Goal: Task Accomplishment & Management: Manage account settings

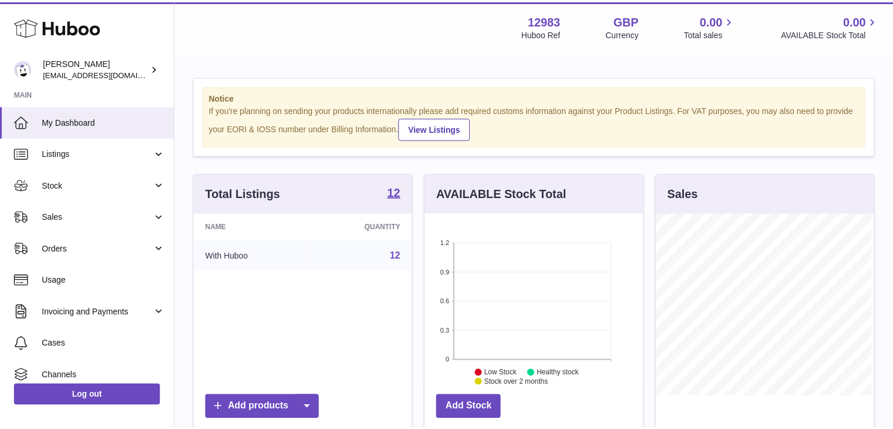
scroll to position [183, 220]
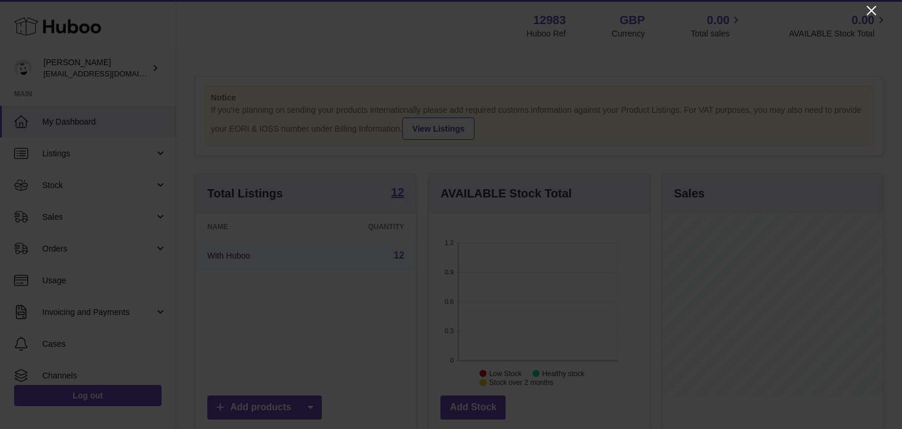
click at [868, 8] on icon "Close" at bounding box center [870, 10] width 9 height 9
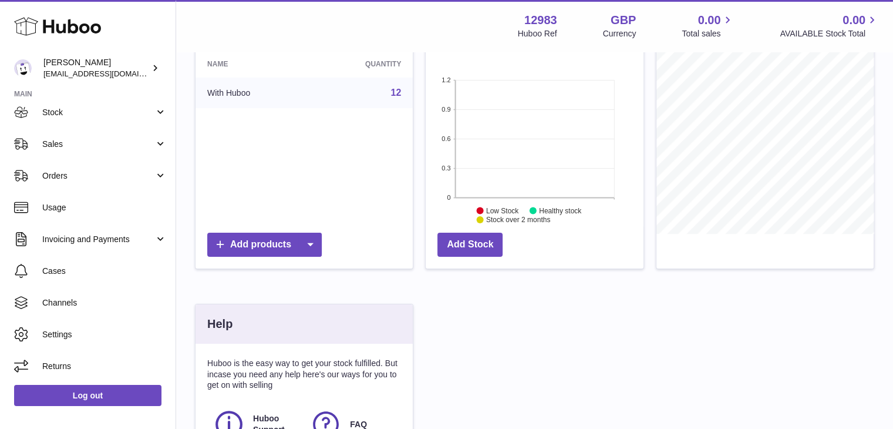
scroll to position [0, 0]
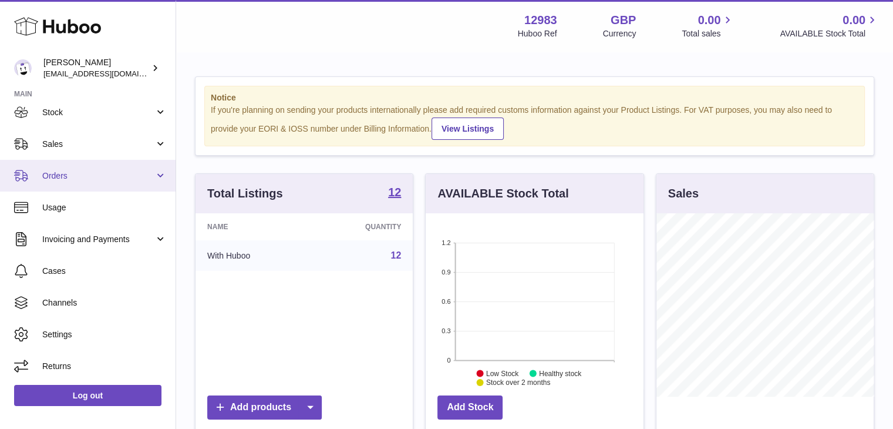
click at [129, 179] on span "Orders" at bounding box center [98, 175] width 112 height 11
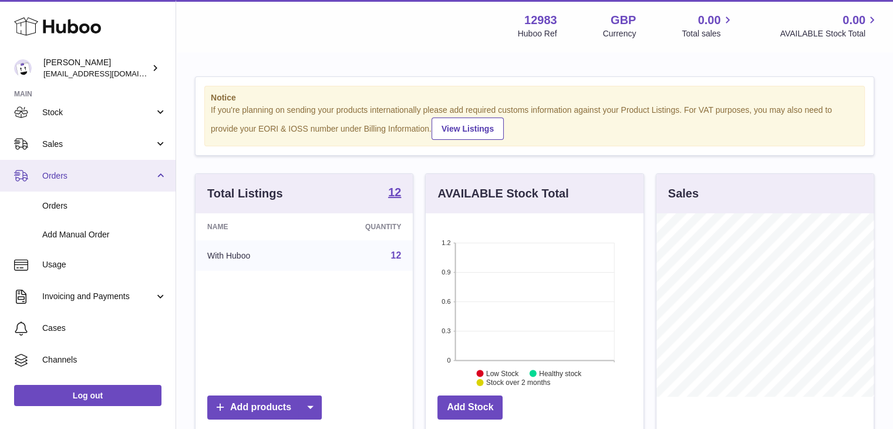
click at [133, 172] on span "Orders" at bounding box center [98, 175] width 112 height 11
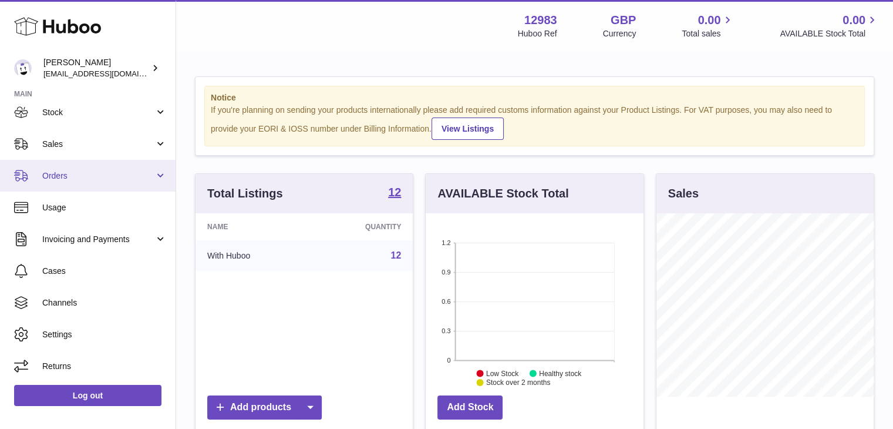
click at [83, 171] on span "Orders" at bounding box center [98, 175] width 112 height 11
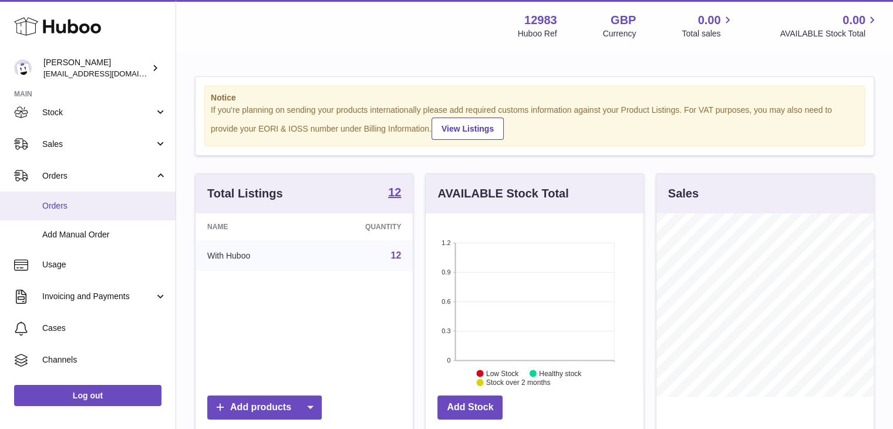
click at [69, 202] on span "Orders" at bounding box center [104, 205] width 124 height 11
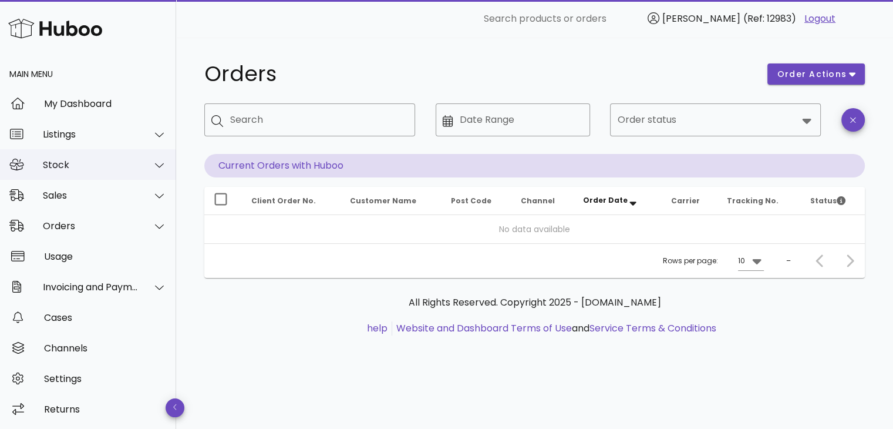
scroll to position [2, 0]
click at [79, 368] on div "Settings" at bounding box center [105, 378] width 123 height 25
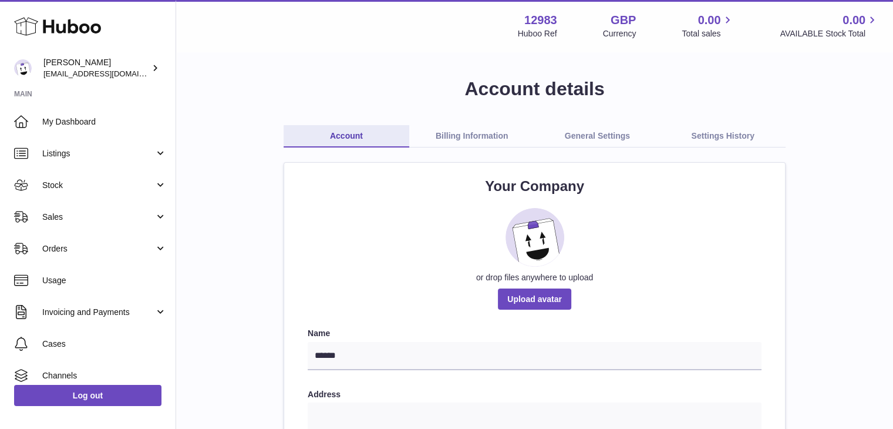
click at [495, 139] on link "Billing Information" at bounding box center [472, 136] width 126 height 22
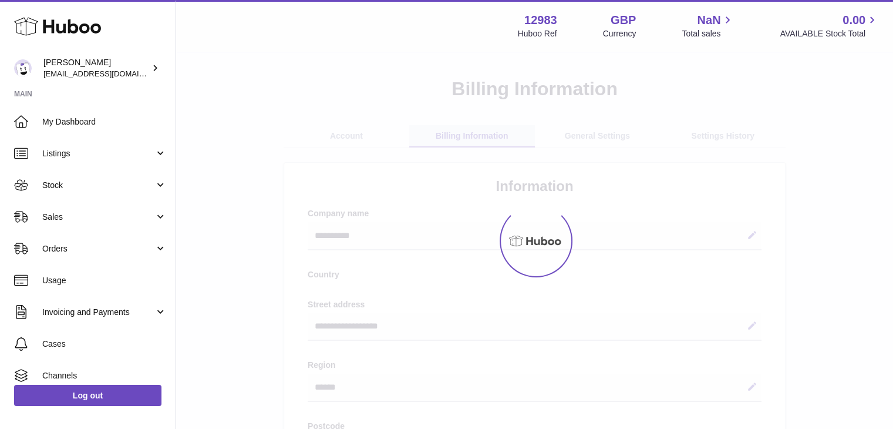
select select "**"
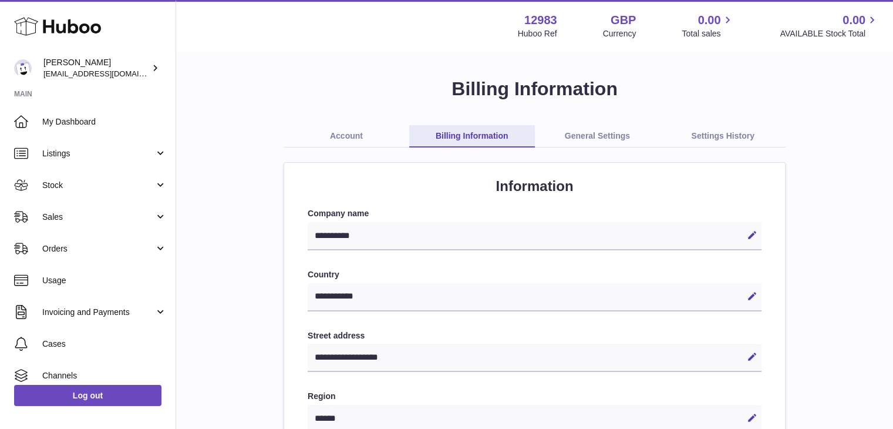
click at [602, 135] on link "General Settings" at bounding box center [598, 136] width 126 height 22
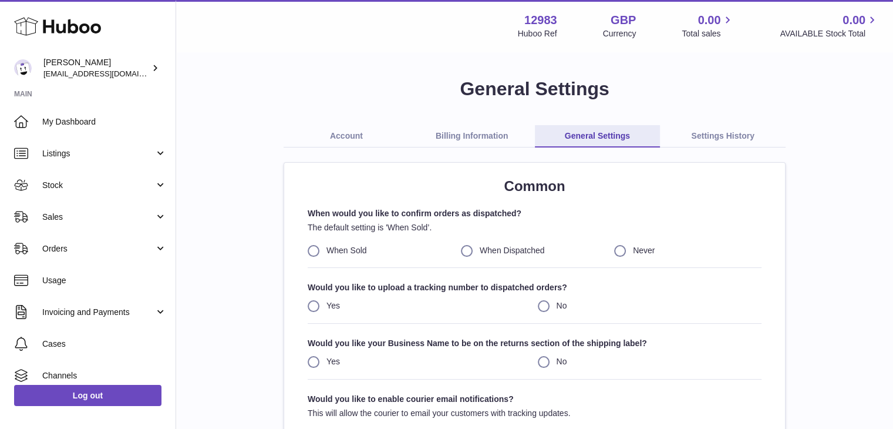
click at [747, 149] on div "Account Billing Information General Settings Settings History Common When would…" at bounding box center [535, 322] width 502 height 394
click at [554, 23] on strong "12983" at bounding box center [540, 20] width 33 height 16
click at [558, 18] on div "12983 Huboo Ref GBP Currency 0.00 Total sales 0.00 AVAILABLE Stock Total" at bounding box center [698, 25] width 361 height 27
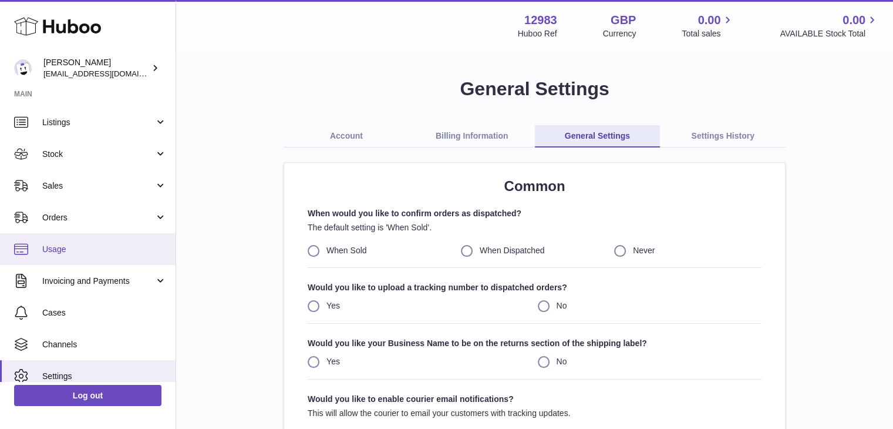
scroll to position [73, 0]
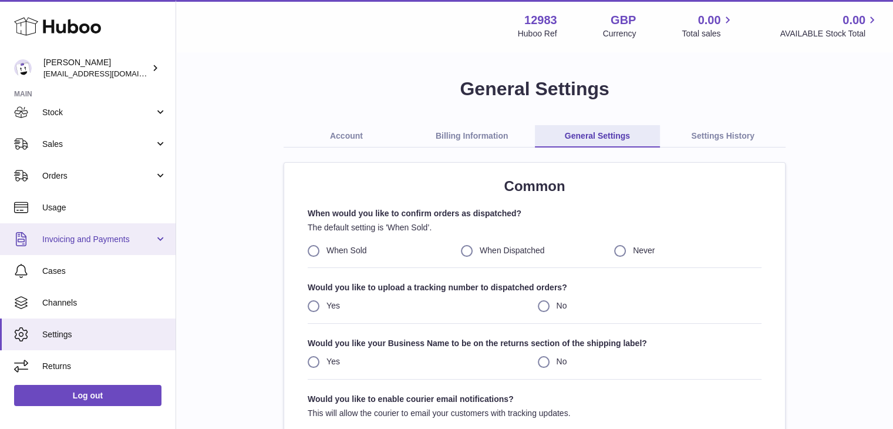
click at [100, 238] on span "Invoicing and Payments" at bounding box center [98, 239] width 112 height 11
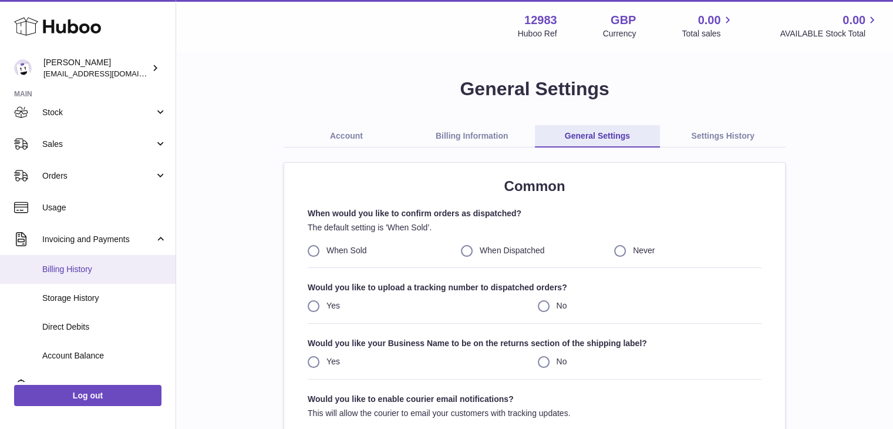
click at [87, 270] on span "Billing History" at bounding box center [104, 269] width 124 height 11
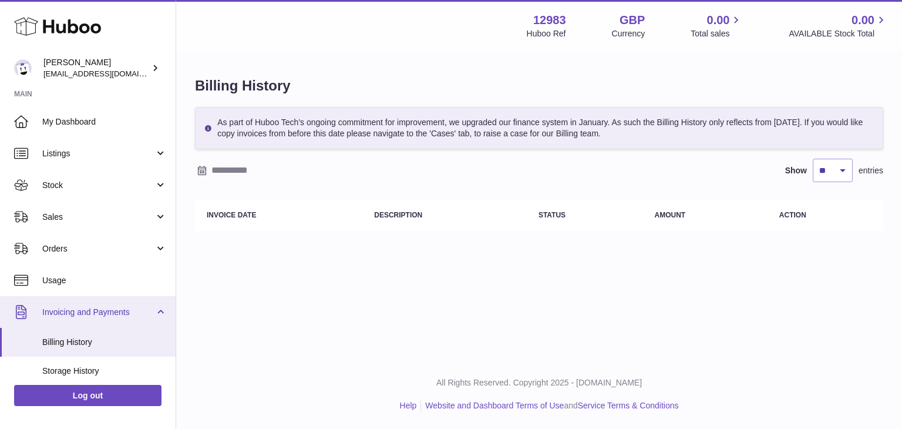
scroll to position [188, 0]
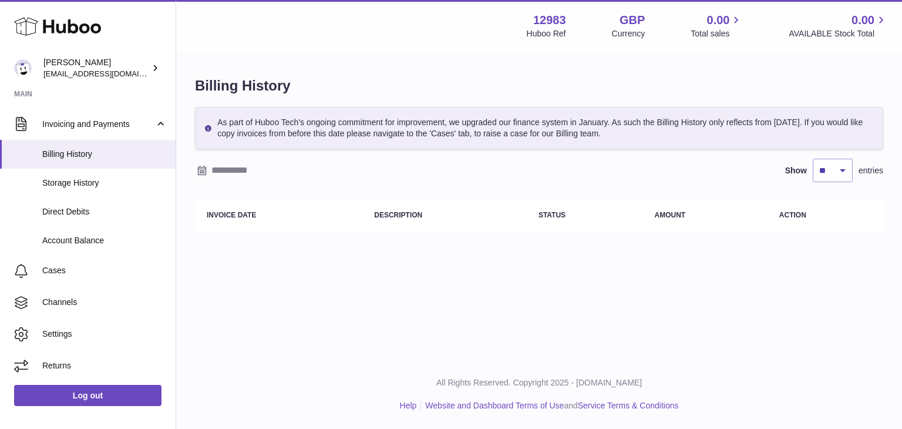
click at [852, 180] on div "Show ** ** ** *** entries" at bounding box center [831, 169] width 104 height 23
click at [234, 167] on input "text" at bounding box center [302, 170] width 183 height 19
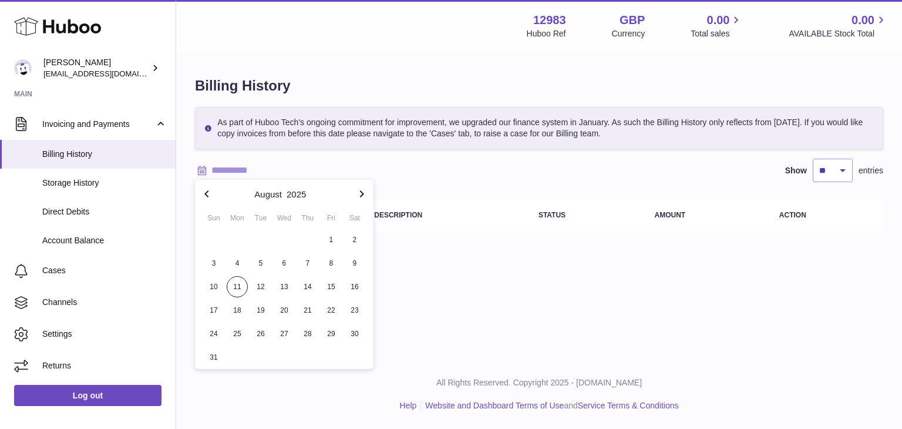
click at [212, 193] on icon "button" at bounding box center [207, 194] width 14 height 14
click at [311, 331] on span "31" at bounding box center [307, 333] width 21 height 21
click at [306, 332] on span "31" at bounding box center [307, 333] width 21 height 21
type input "**********"
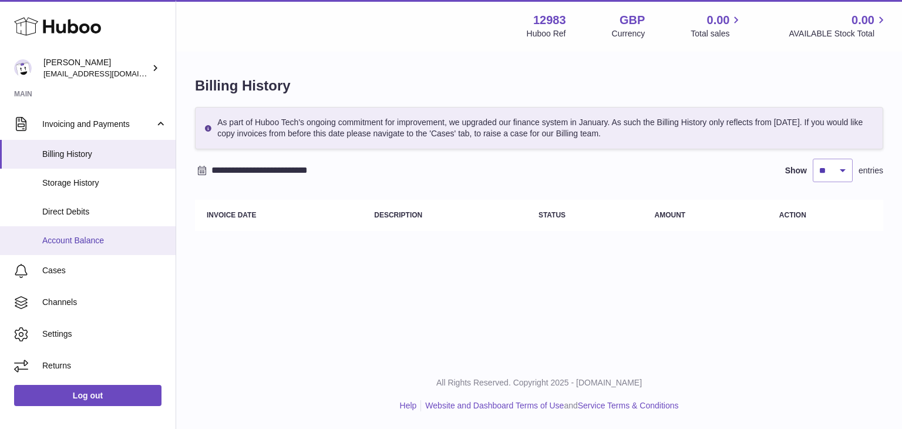
click at [94, 232] on link "Account Balance" at bounding box center [88, 240] width 176 height 29
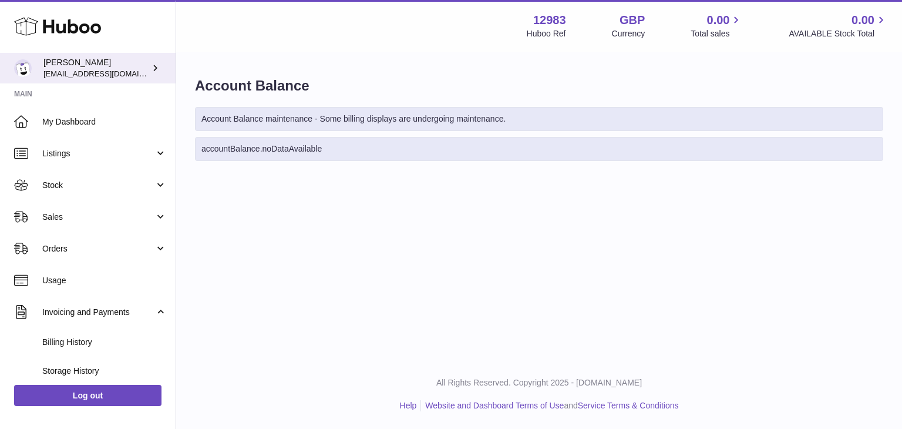
click at [117, 66] on div "Victor admin@boosie.co" at bounding box center [96, 68] width 106 height 22
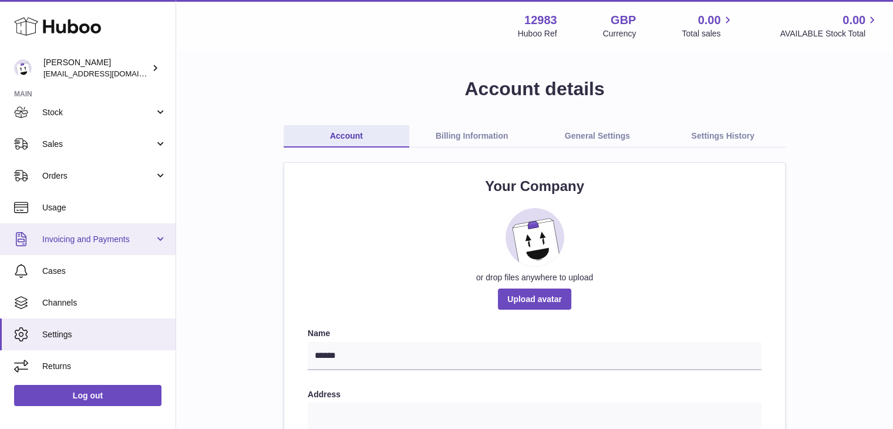
click at [87, 234] on span "Invoicing and Payments" at bounding box center [98, 239] width 112 height 11
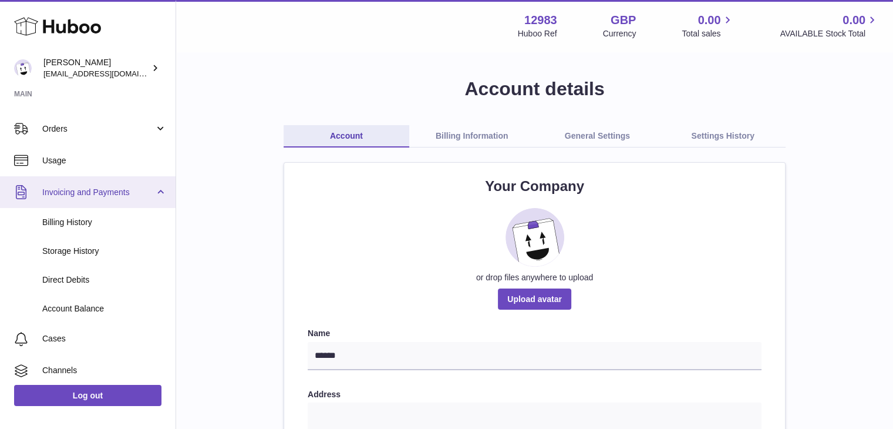
scroll to position [171, 0]
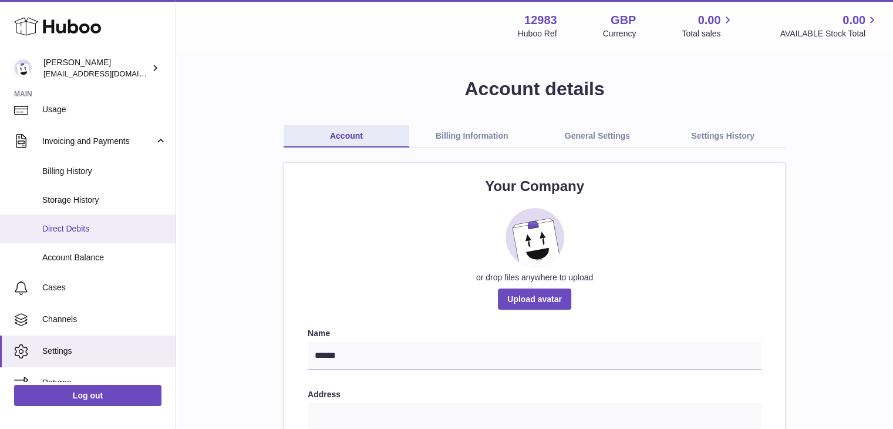
click at [99, 223] on span "Direct Debits" at bounding box center [104, 228] width 124 height 11
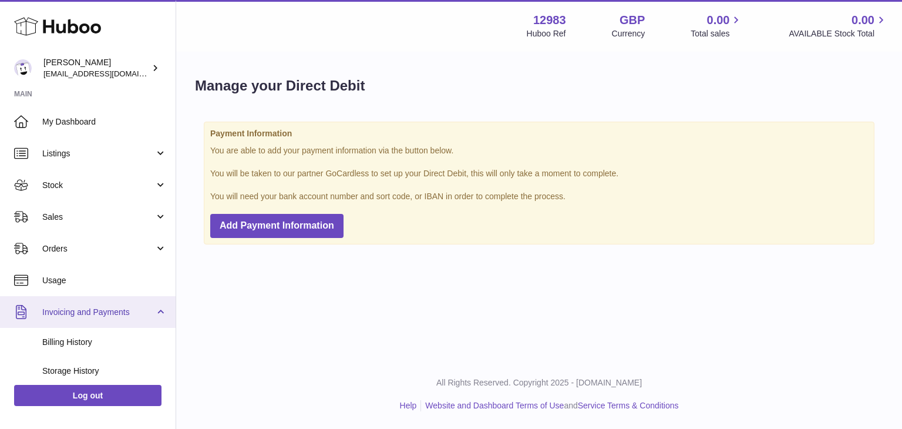
click at [92, 300] on link "Invoicing and Payments" at bounding box center [88, 312] width 176 height 32
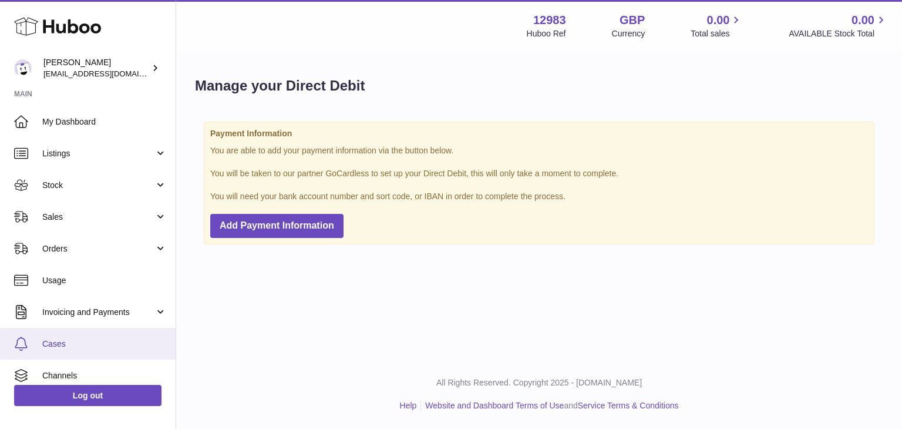
click at [80, 341] on span "Cases" at bounding box center [104, 343] width 124 height 11
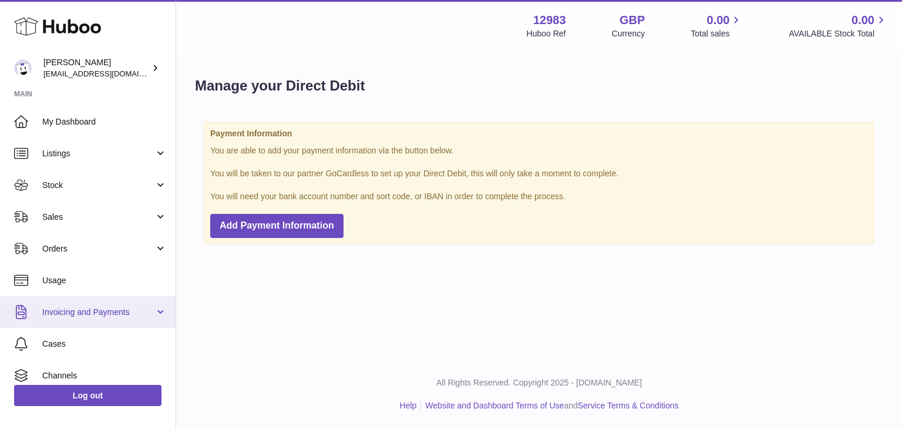
click at [104, 305] on link "Invoicing and Payments" at bounding box center [88, 312] width 176 height 32
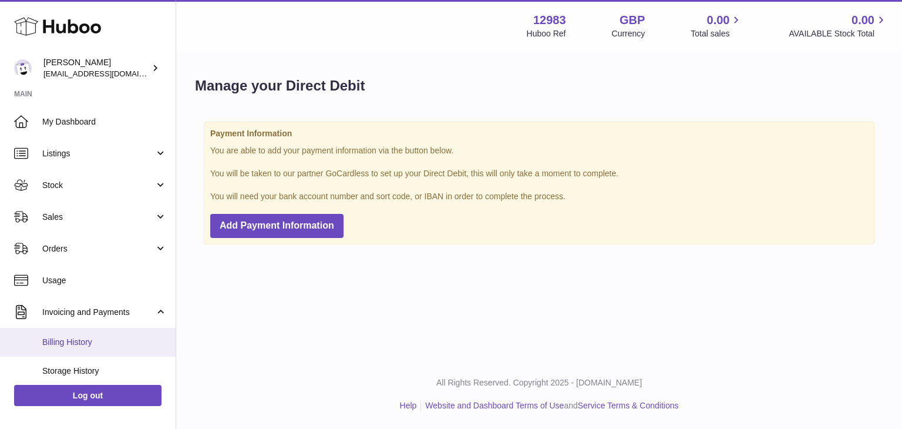
click at [85, 334] on link "Billing History" at bounding box center [88, 342] width 176 height 29
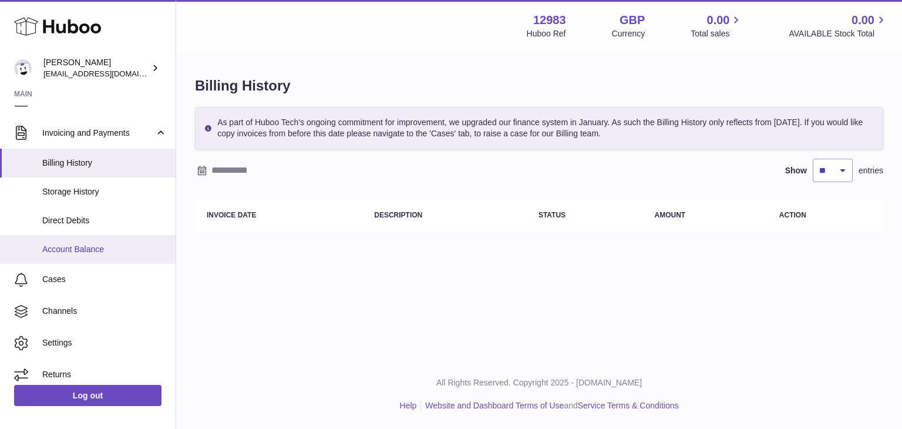
scroll to position [188, 0]
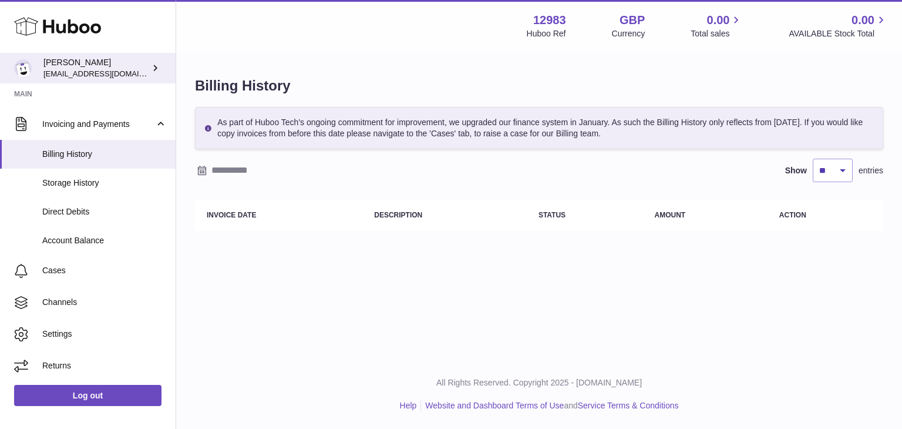
click at [102, 69] on span "[EMAIL_ADDRESS][DOMAIN_NAME]" at bounding box center [107, 73] width 129 height 9
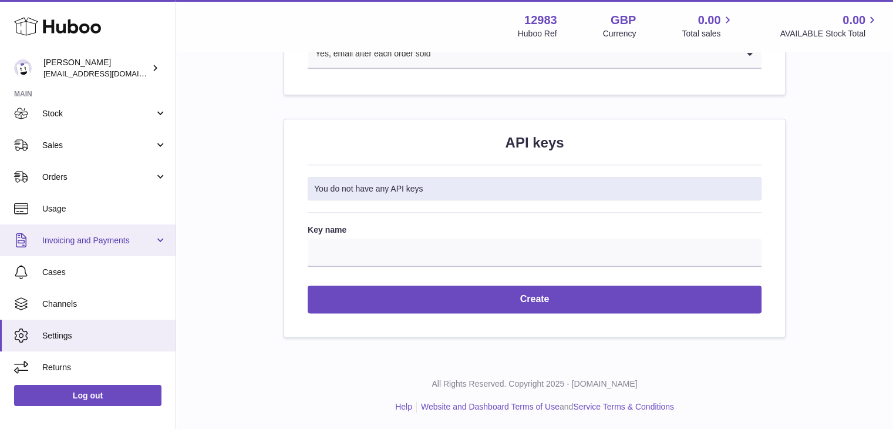
scroll to position [73, 0]
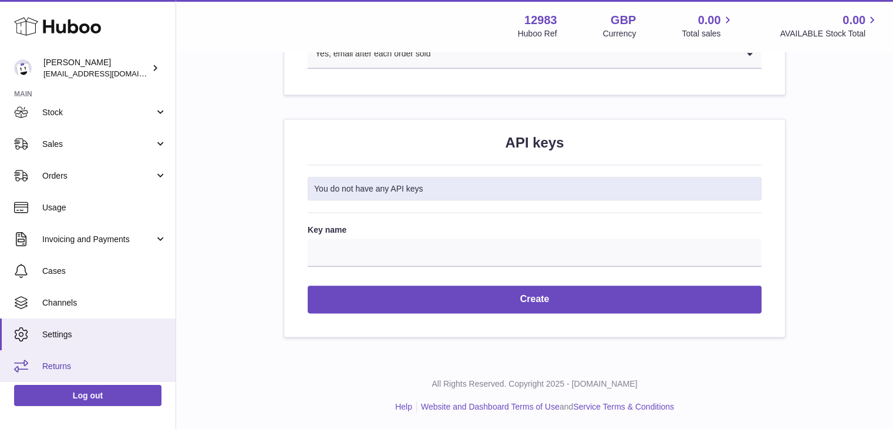
click at [88, 361] on span "Returns" at bounding box center [104, 365] width 124 height 11
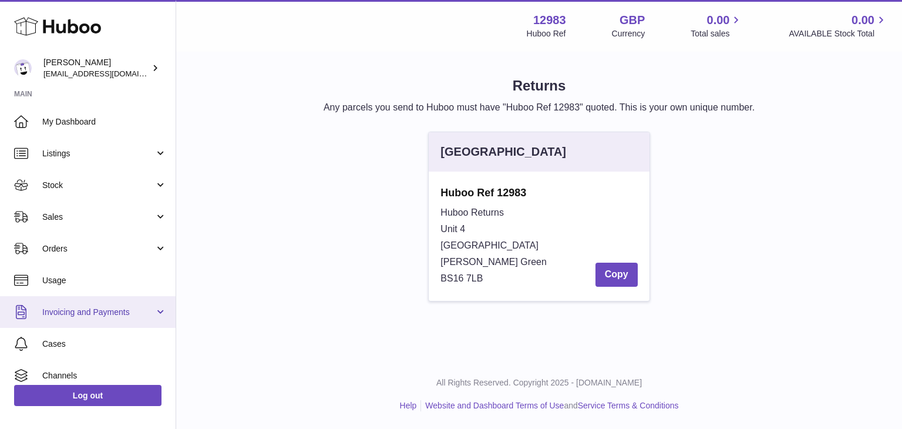
click at [112, 315] on span "Invoicing and Payments" at bounding box center [98, 311] width 112 height 11
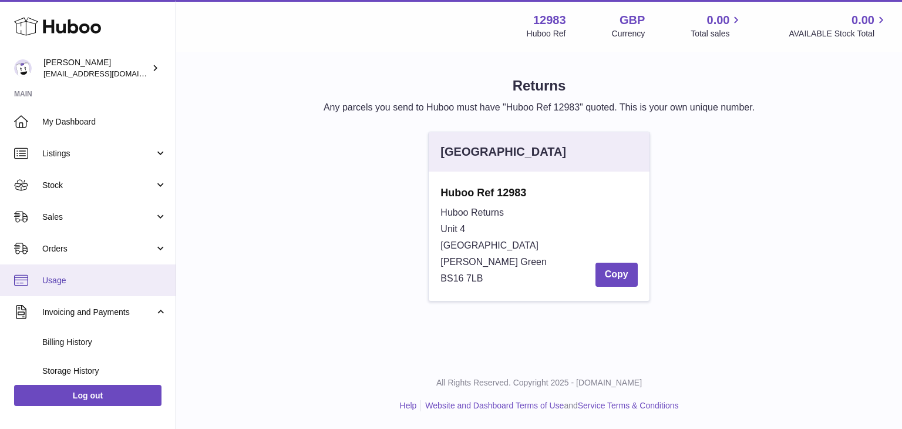
scroll to position [188, 0]
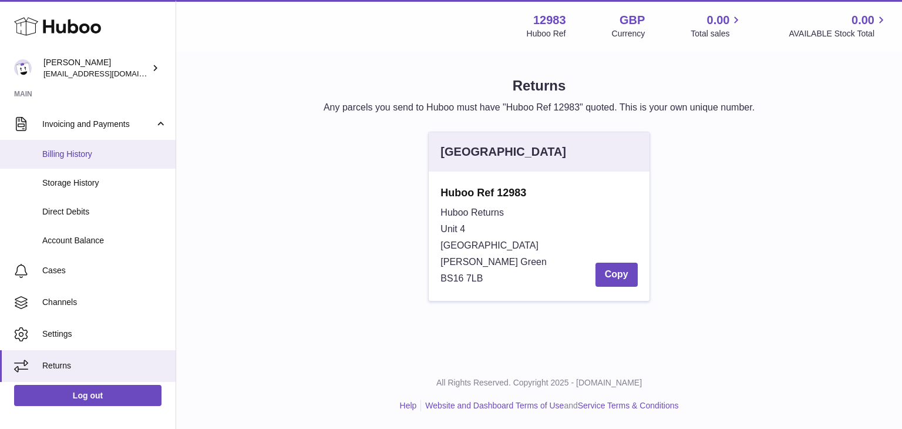
click at [117, 150] on span "Billing History" at bounding box center [104, 154] width 124 height 11
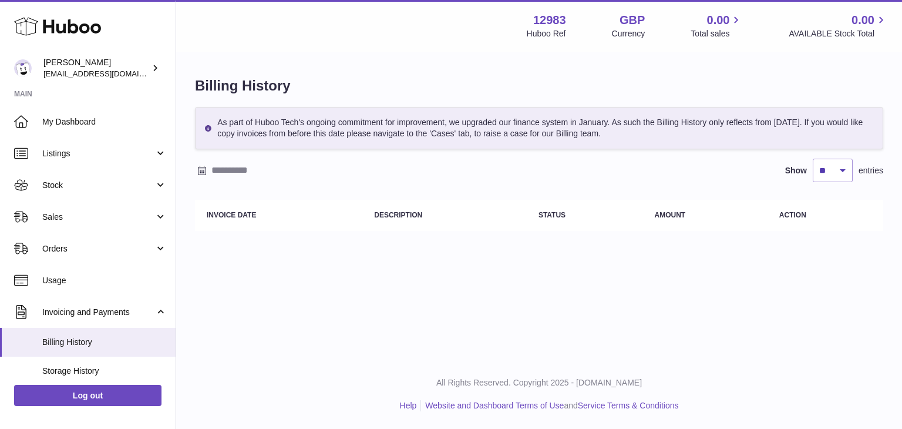
click at [254, 165] on input "text" at bounding box center [302, 170] width 183 height 19
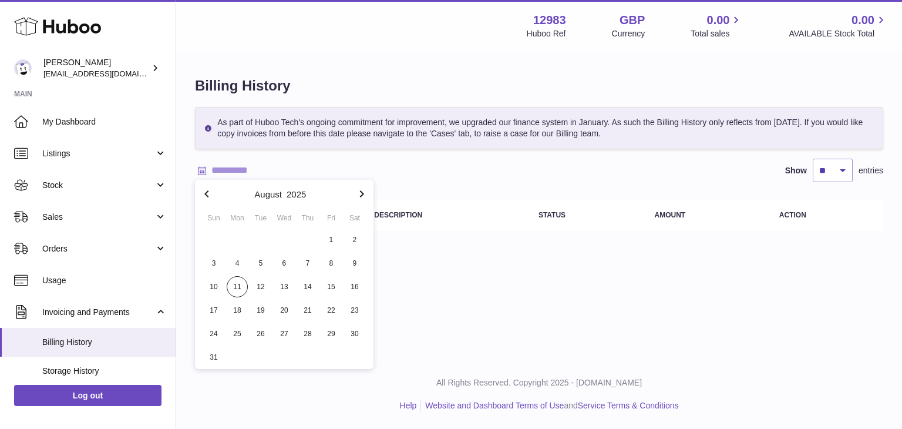
click at [206, 200] on icon "button" at bounding box center [207, 194] width 14 height 14
click at [244, 339] on span "30" at bounding box center [237, 333] width 21 height 21
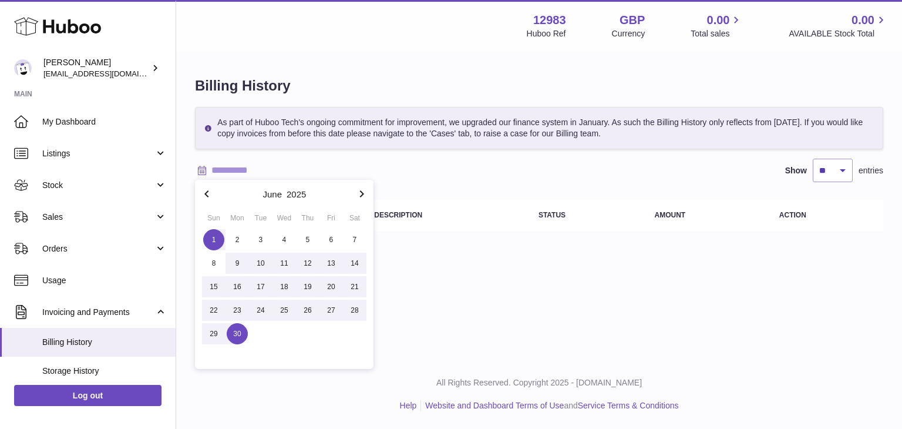
click at [211, 243] on span "1" at bounding box center [213, 239] width 21 height 21
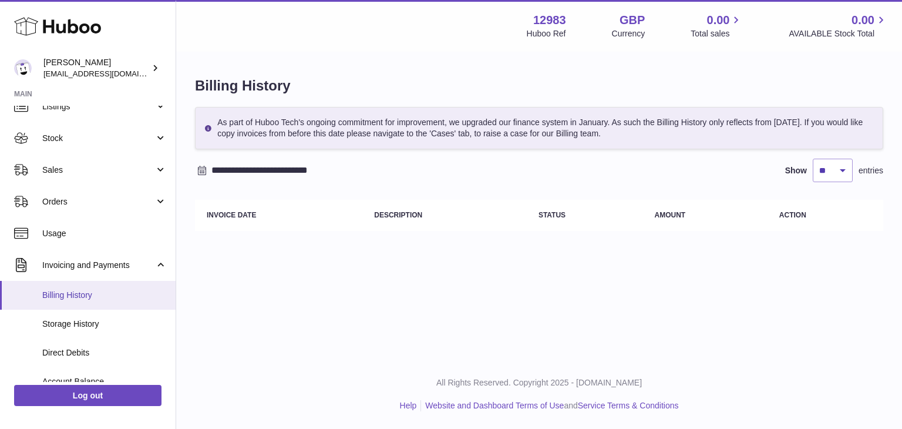
scroll to position [97, 0]
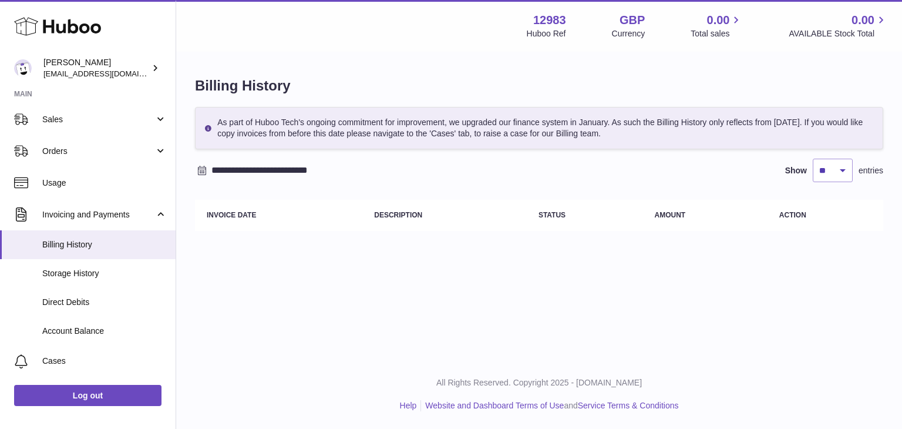
click at [222, 172] on input "**********" at bounding box center [302, 170] width 183 height 19
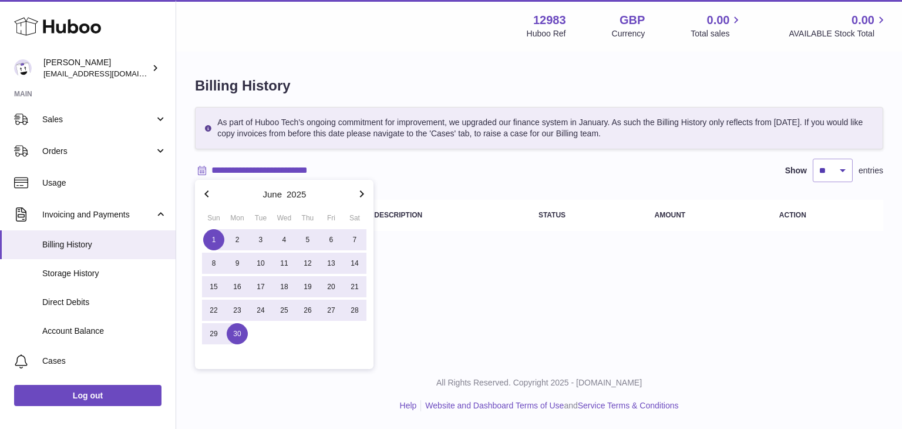
click at [355, 197] on icon "button" at bounding box center [362, 194] width 14 height 14
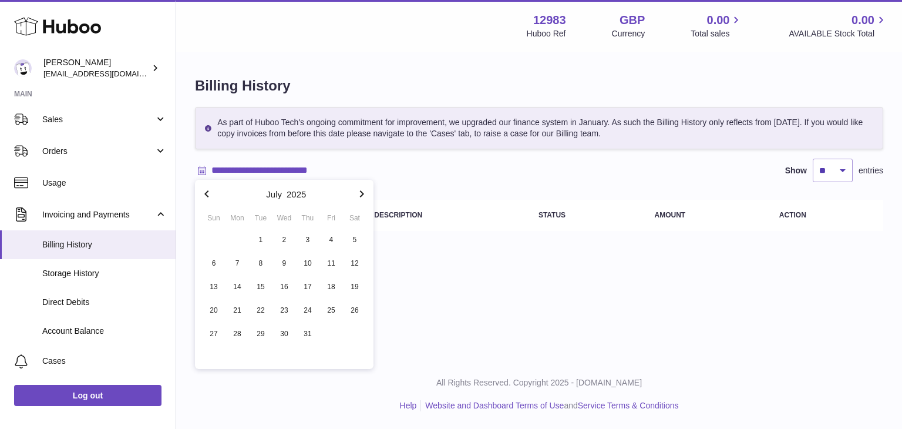
click at [355, 197] on icon "button" at bounding box center [362, 194] width 14 height 14
click at [211, 281] on span "10" at bounding box center [213, 286] width 21 height 21
click at [205, 189] on icon "button" at bounding box center [207, 194] width 14 height 14
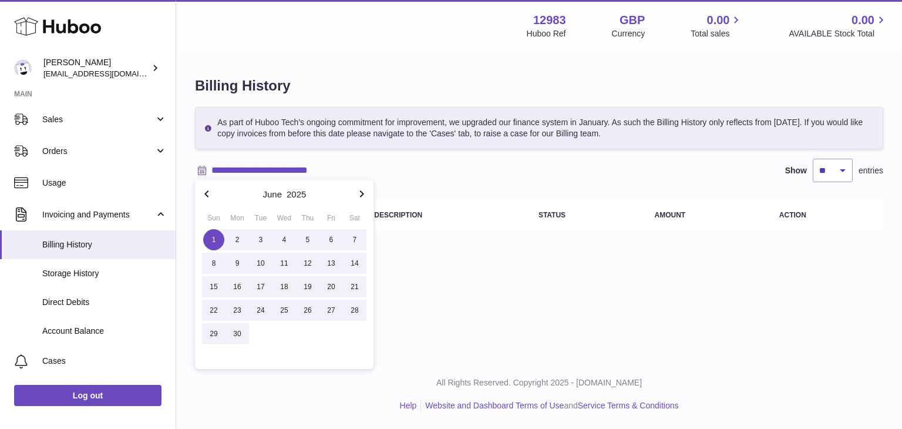
click at [218, 244] on span "1" at bounding box center [213, 239] width 21 height 21
type input "**********"
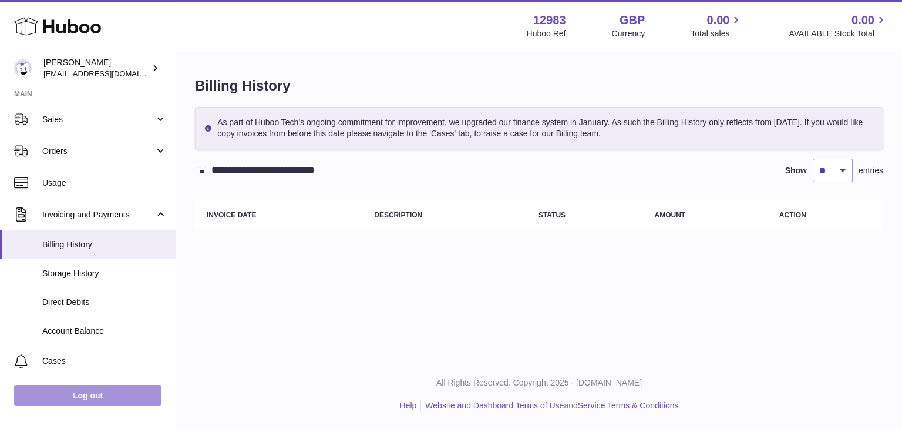
click at [83, 392] on link "Log out" at bounding box center [87, 394] width 147 height 21
